Goal: Task Accomplishment & Management: Use online tool/utility

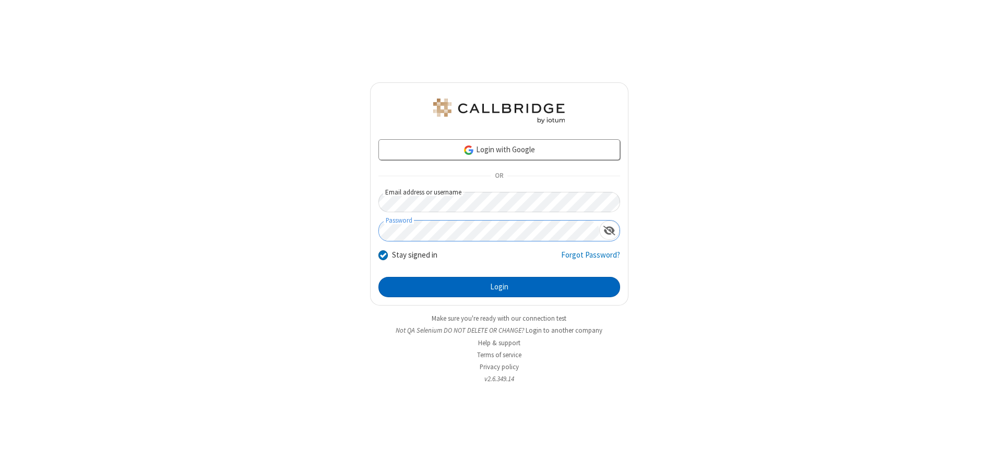
click at [499, 287] on button "Login" at bounding box center [499, 287] width 242 height 21
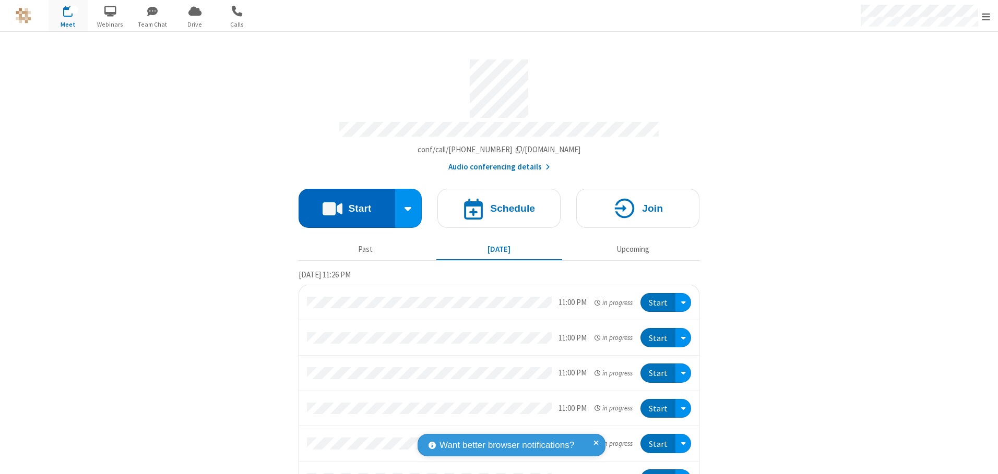
click at [342, 205] on button "Start" at bounding box center [346, 208] width 97 height 39
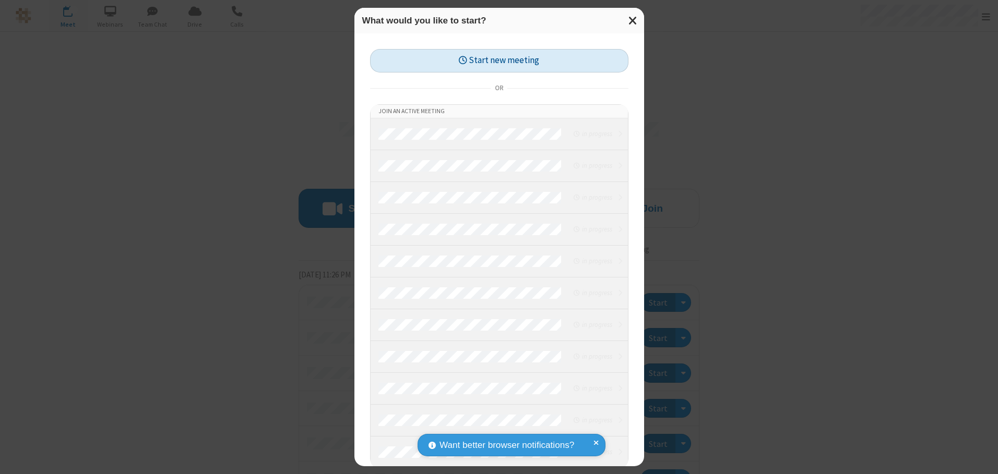
click at [496, 61] on button "Start new meeting" at bounding box center [499, 60] width 258 height 23
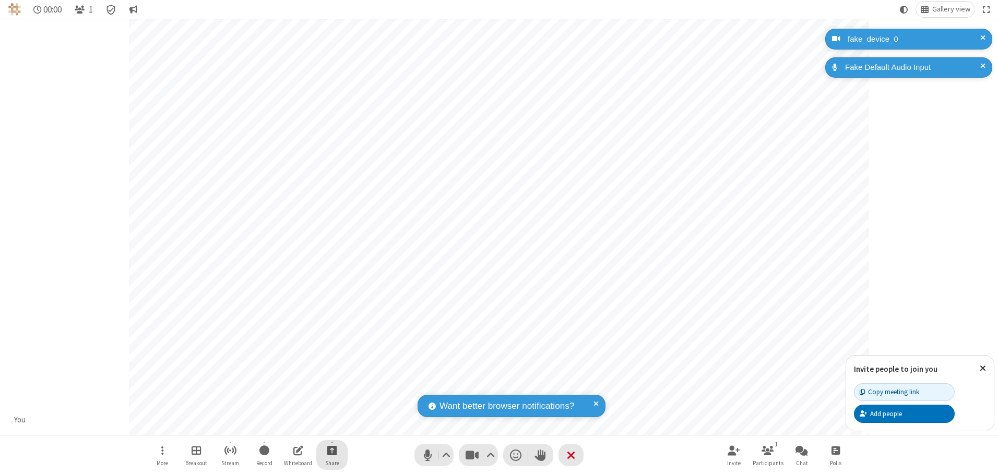
click at [332, 450] on span "Start sharing" at bounding box center [332, 450] width 10 height 13
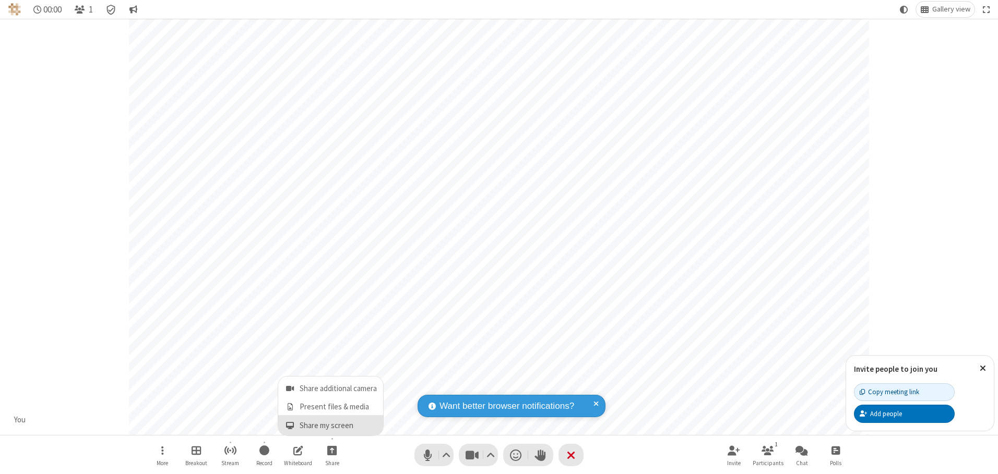
click at [290, 425] on span "Share my screen" at bounding box center [290, 426] width 12 height 9
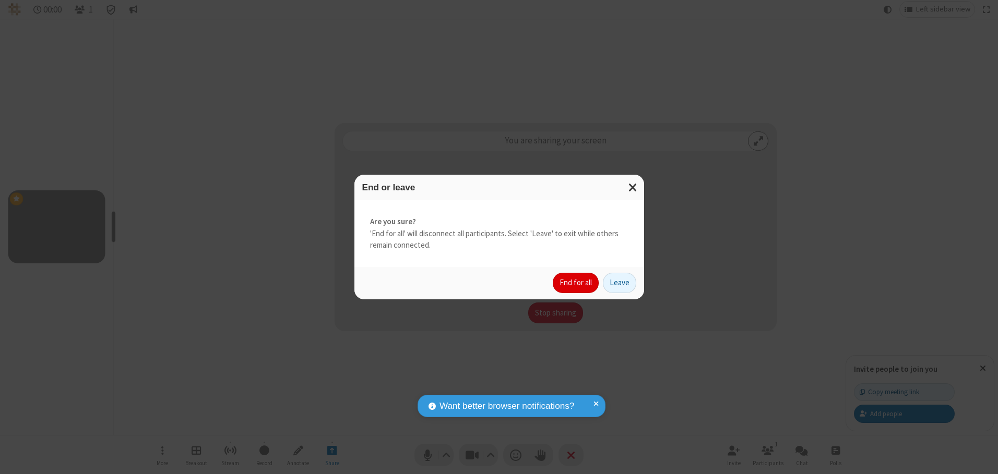
click at [576, 283] on button "End for all" at bounding box center [576, 283] width 46 height 21
